Goal: Task Accomplishment & Management: Manage account settings

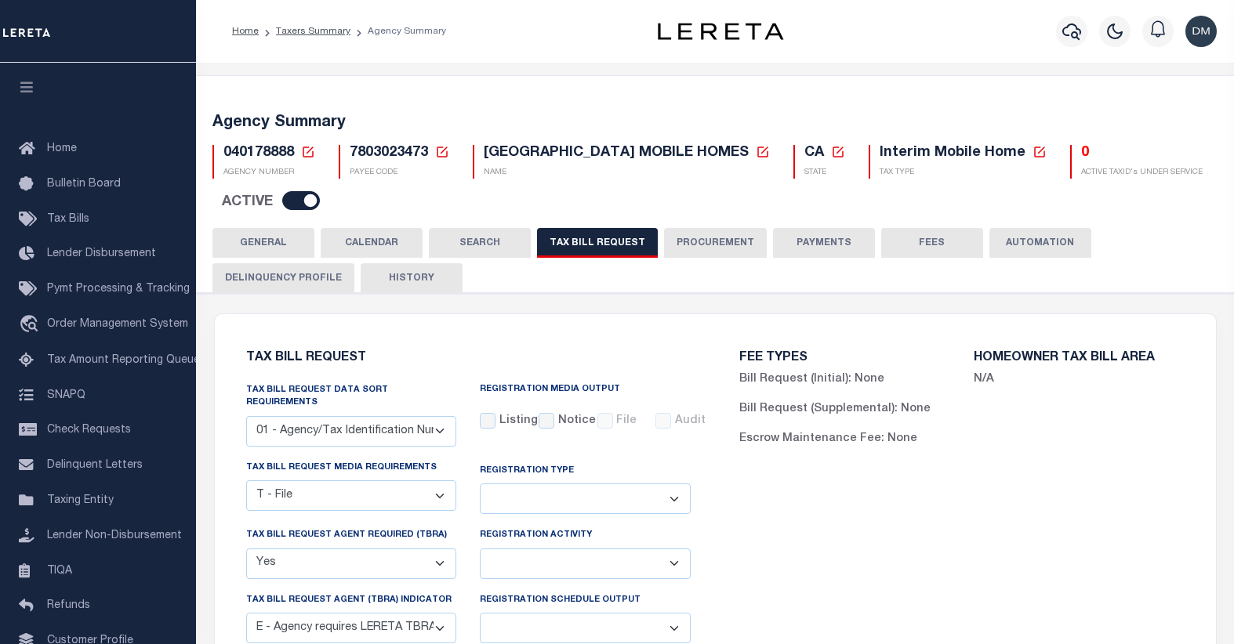
select select "22"
select select "true"
select select "13"
select select
click at [303, 154] on icon at bounding box center [308, 152] width 14 height 14
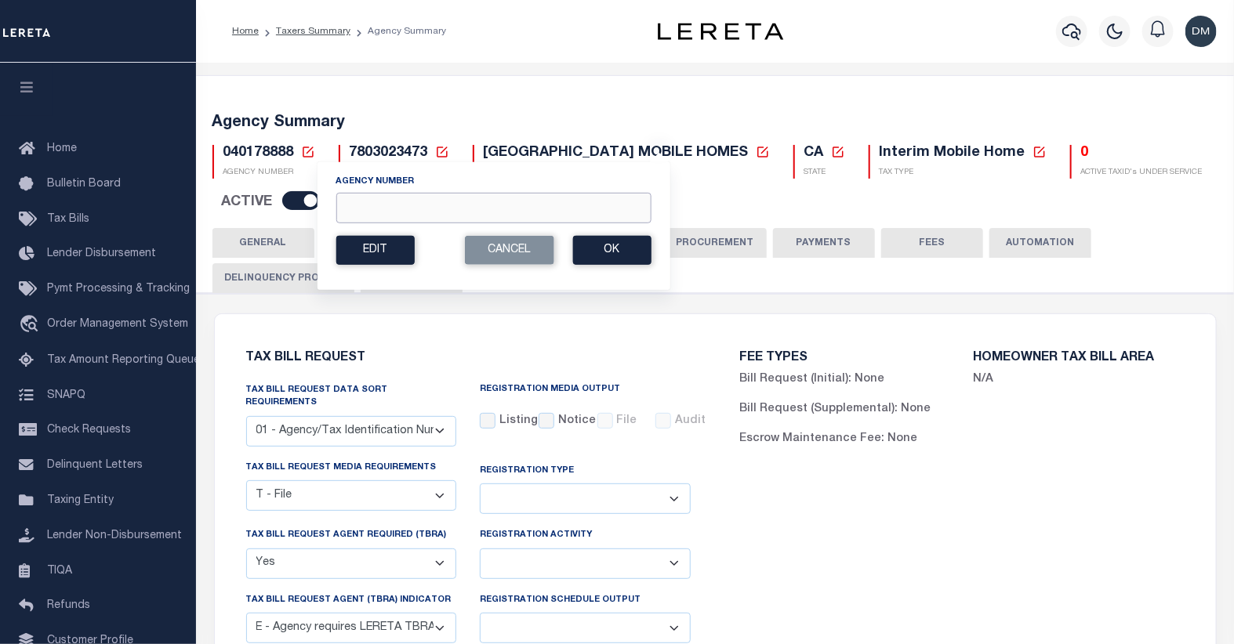
click at [533, 210] on input "Agency Number" at bounding box center [492, 208] width 315 height 31
type input "300010000"
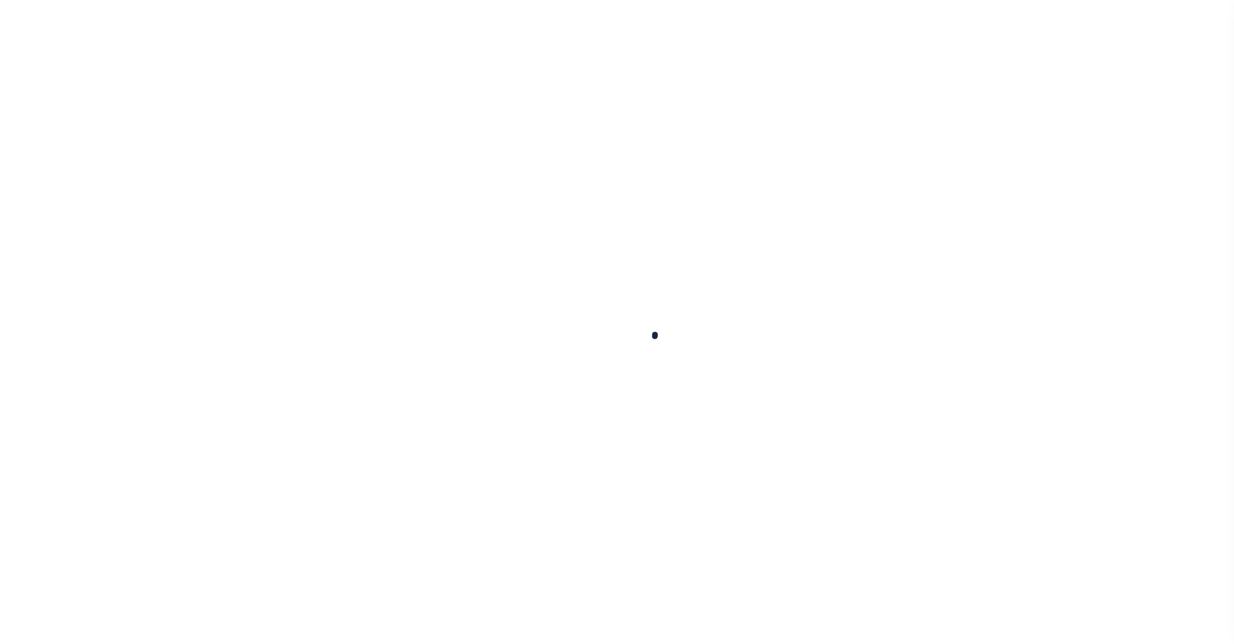
select select
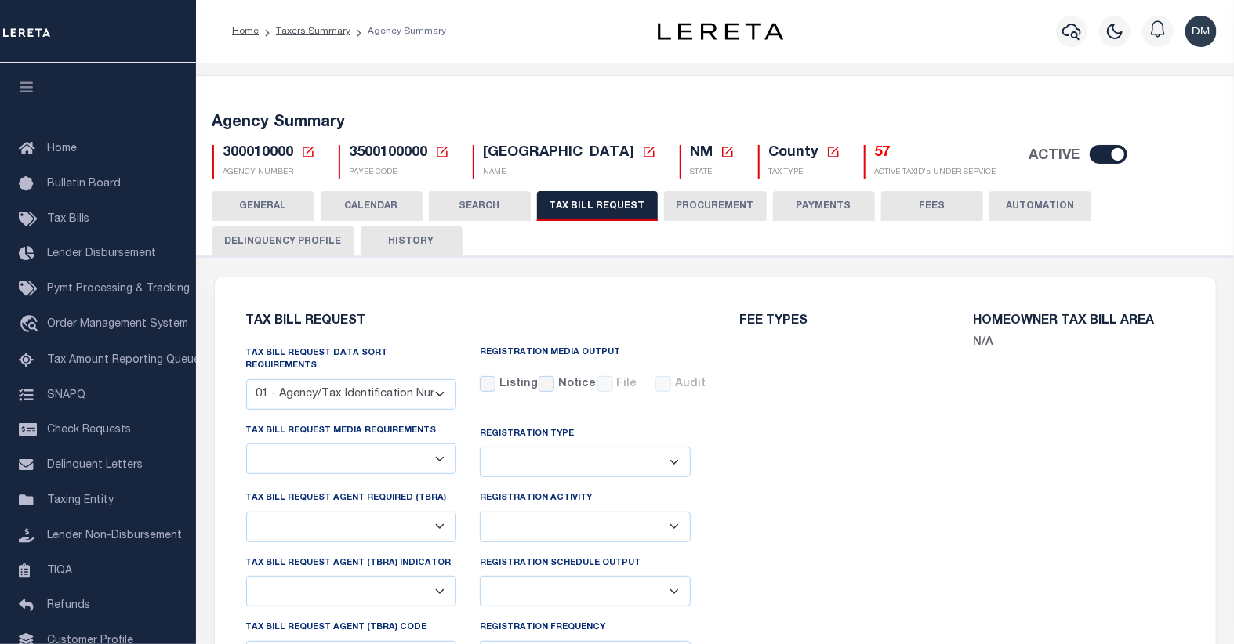
select select "28"
checkbox input "false"
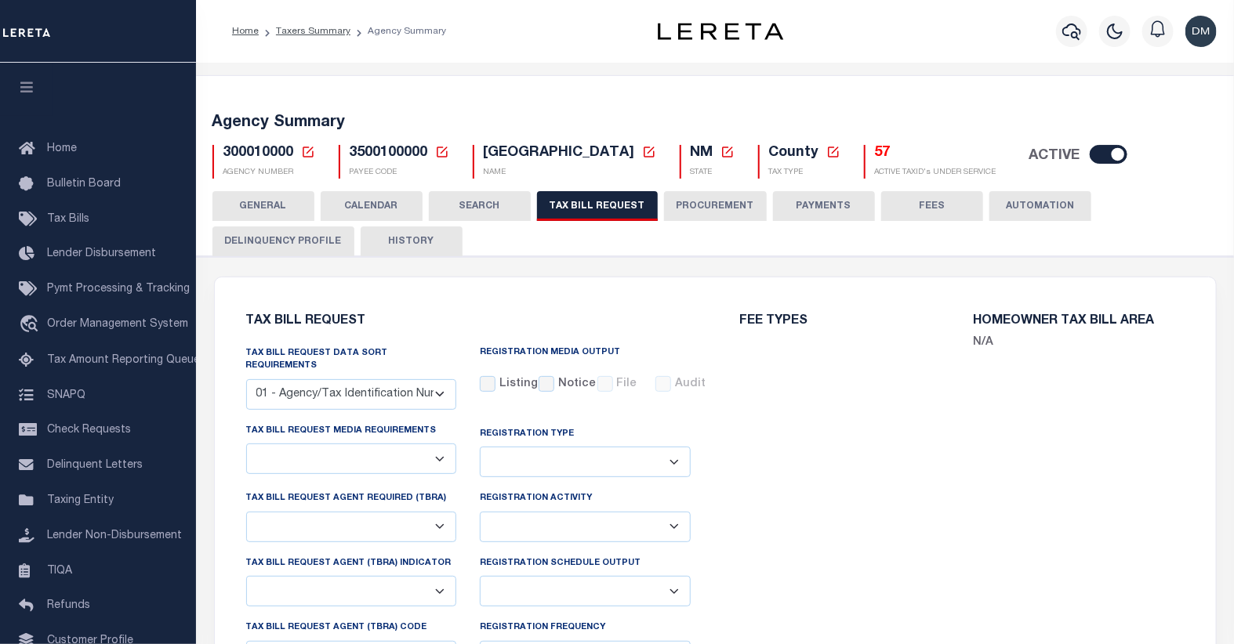
select select "22"
select select "true"
select select "14"
select select
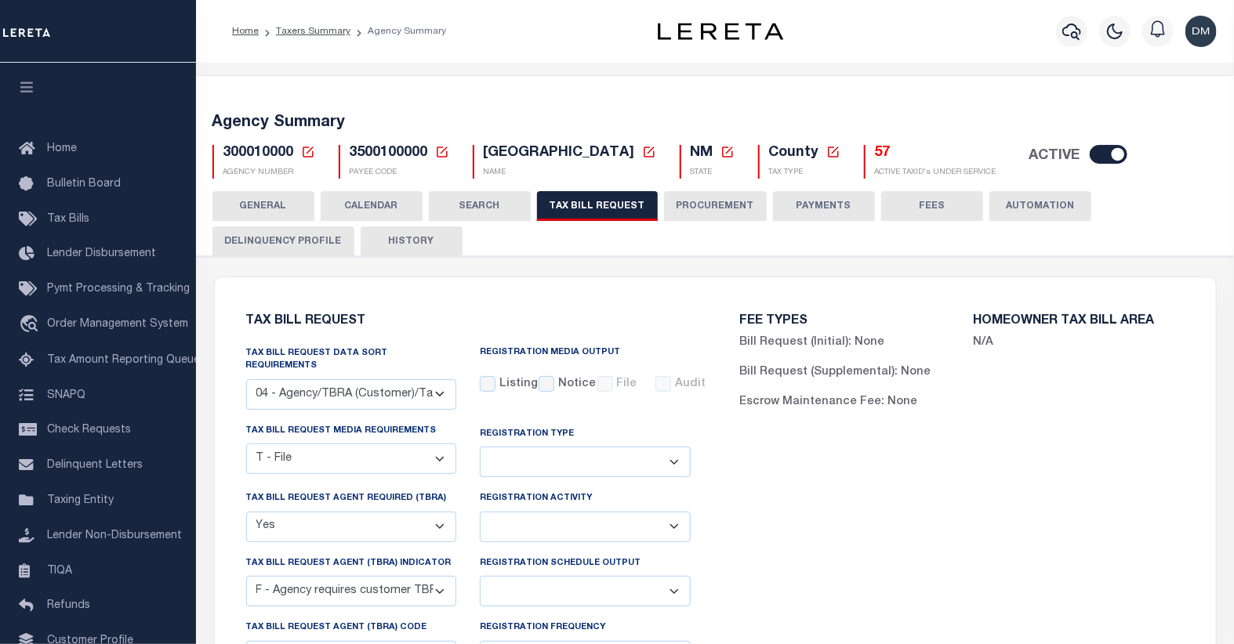
click at [303, 153] on icon at bounding box center [308, 152] width 14 height 14
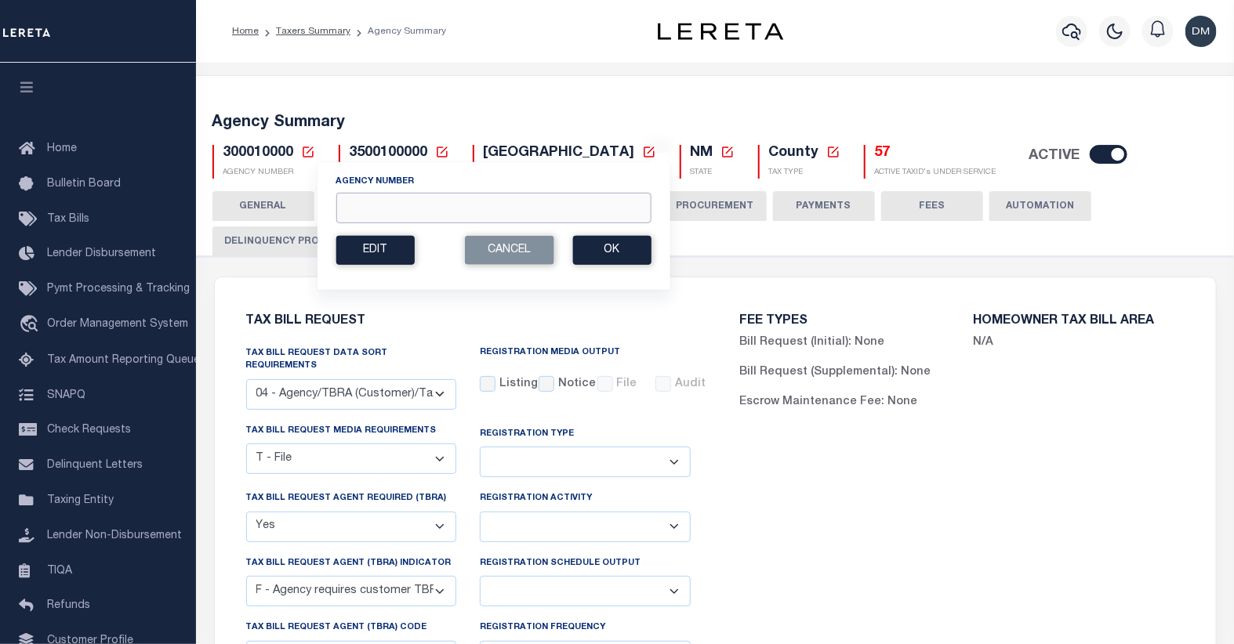
click at [466, 215] on input "Agency Number" at bounding box center [492, 208] width 315 height 31
type input "120960000"
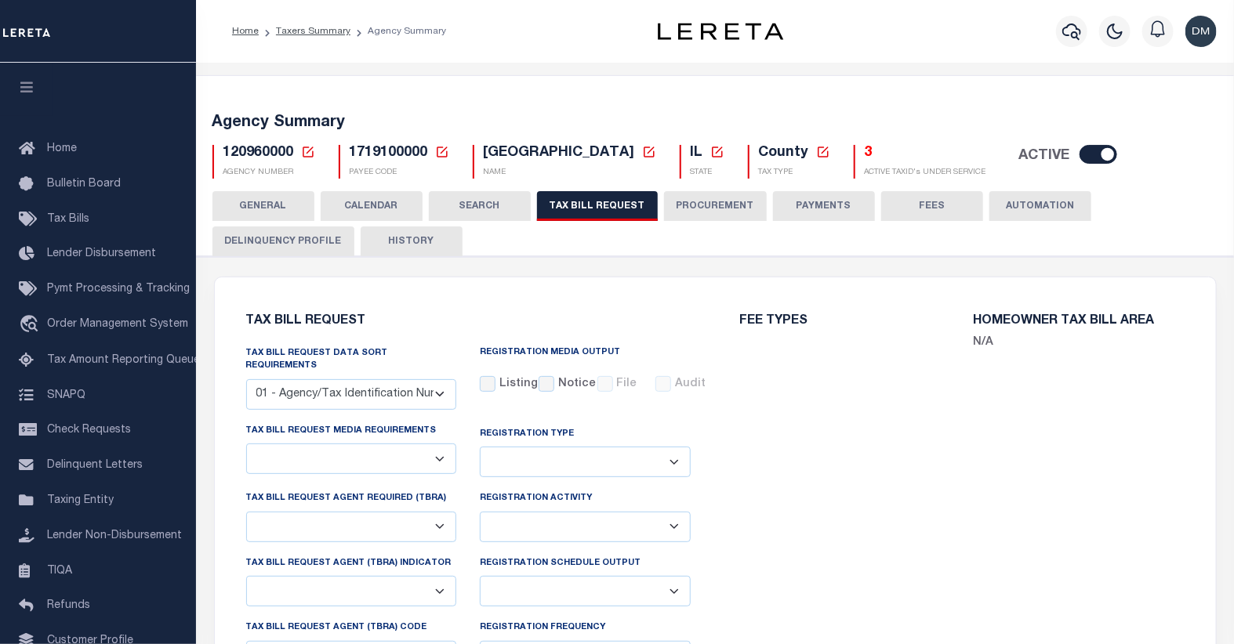
select select "27"
checkbox input "false"
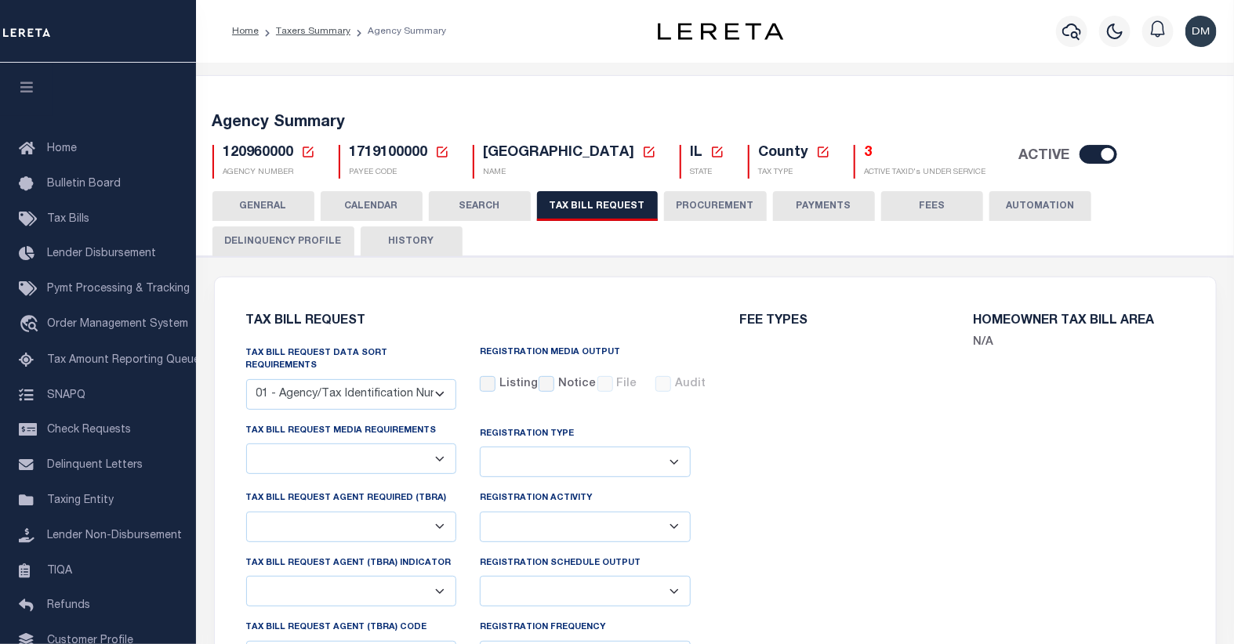
select select "22"
select select "false"
select select "15"
select select
select select "1"
